Goal: Information Seeking & Learning: Find specific fact

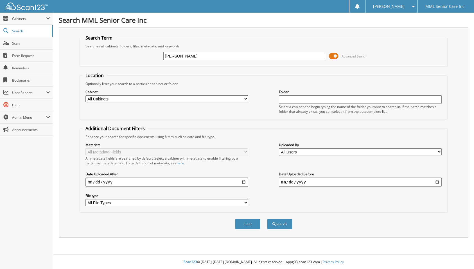
type input "[PERSON_NAME]"
click at [267, 219] on button "Search" at bounding box center [279, 224] width 25 height 10
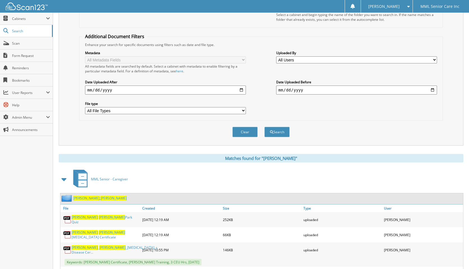
scroll to position [94, 0]
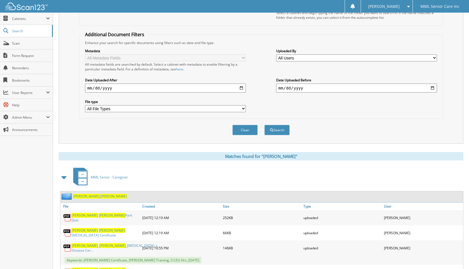
click at [83, 197] on span "[PERSON_NAME]" at bounding box center [86, 196] width 26 height 5
